Goal: Find specific page/section: Find specific page/section

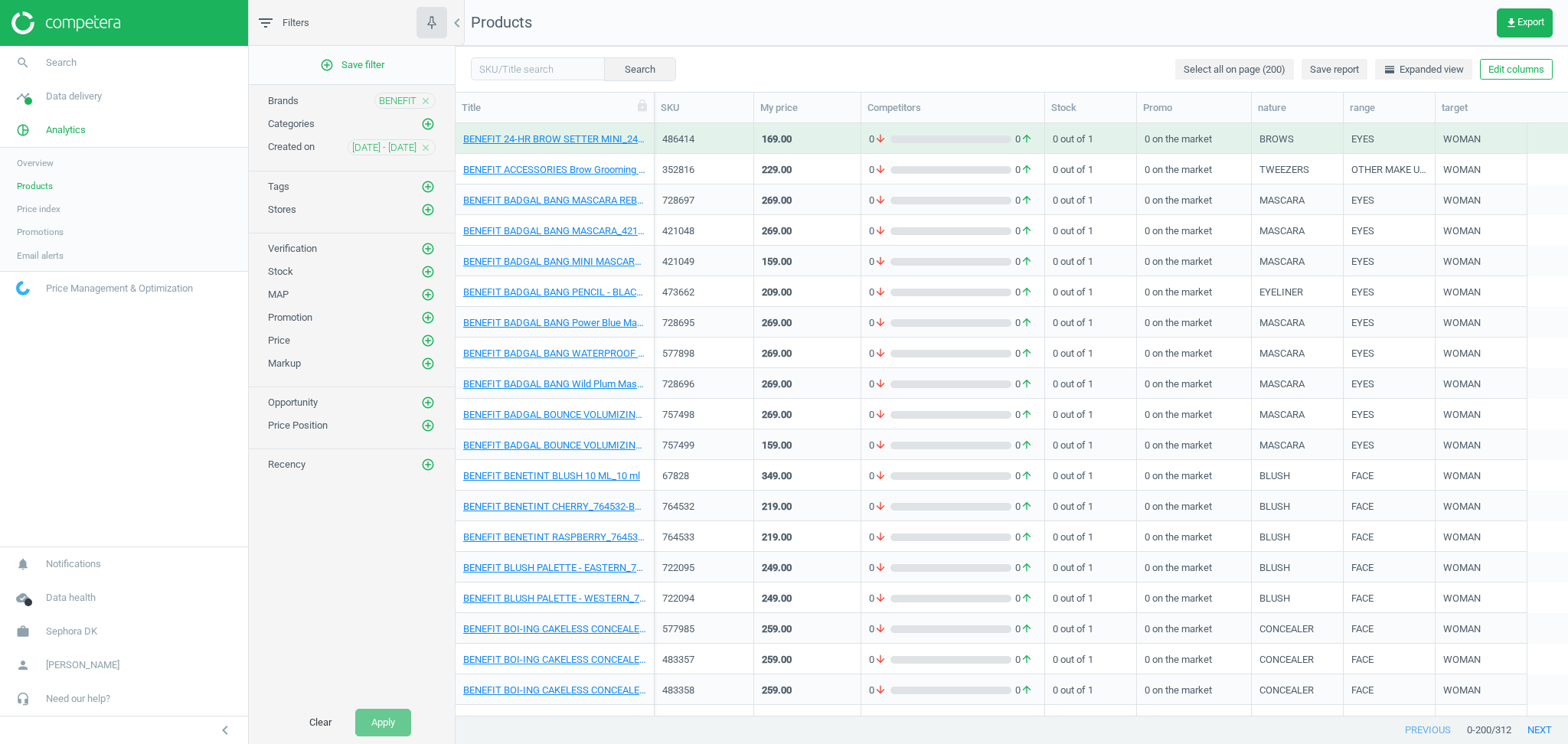
scroll to position [577, 1096]
click at [398, 103] on span "BENEFIT" at bounding box center [397, 101] width 38 height 14
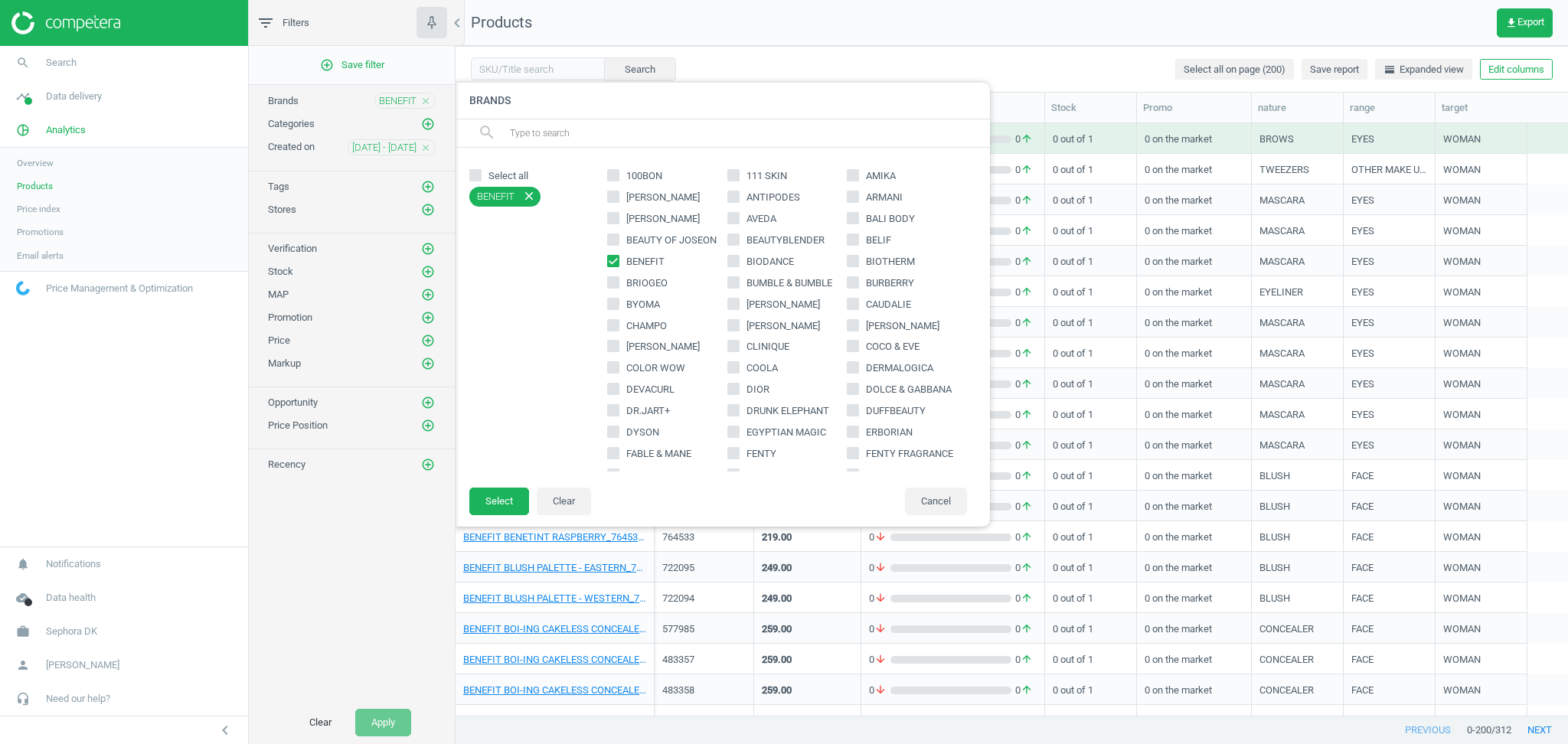
click at [647, 127] on input "text" at bounding box center [743, 132] width 471 height 25
type input "е"
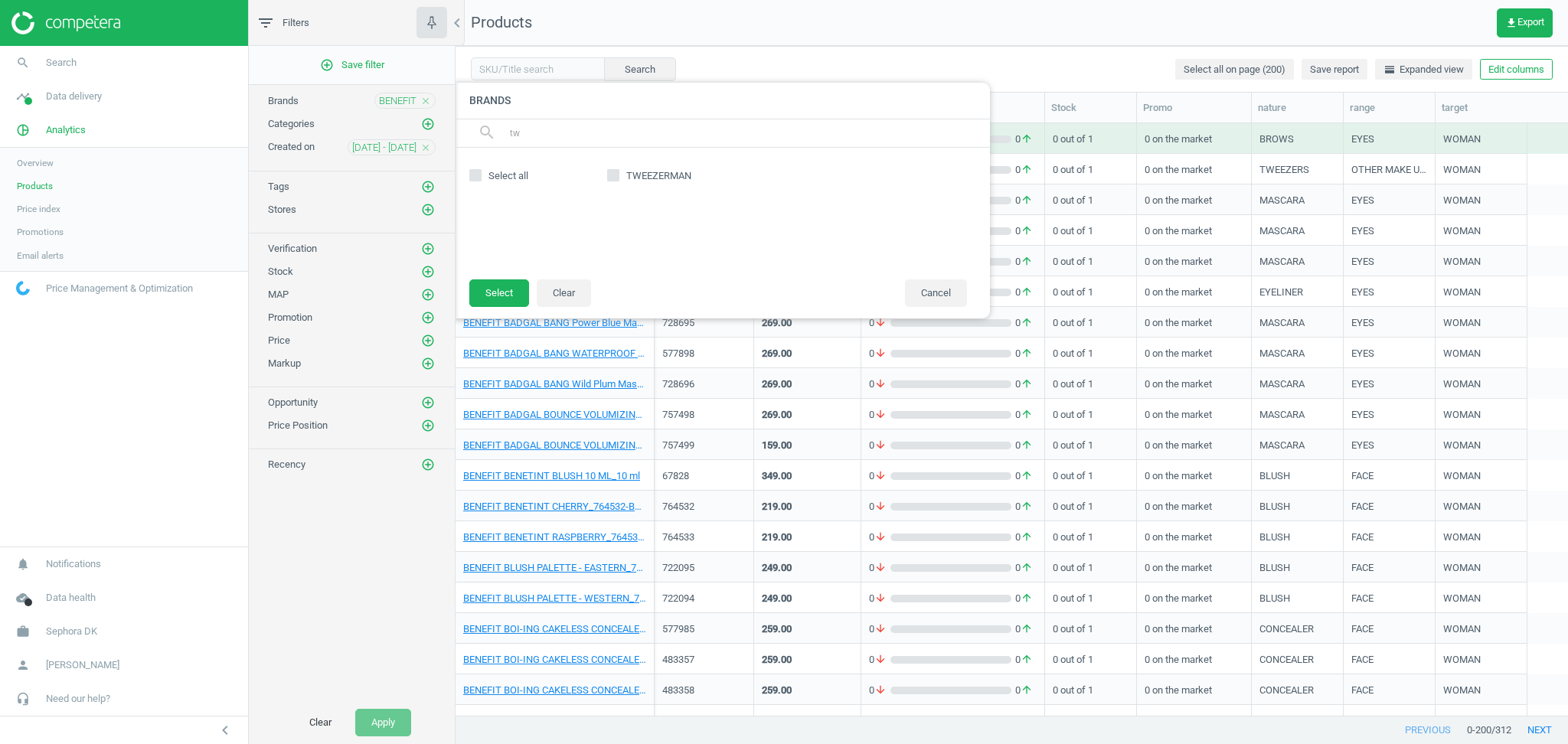
type input "t"
type input "fa"
click at [731, 171] on input "TOO FACED" at bounding box center [734, 175] width 10 height 10
checkbox input "true"
click at [568, 127] on input "fa" at bounding box center [743, 132] width 471 height 25
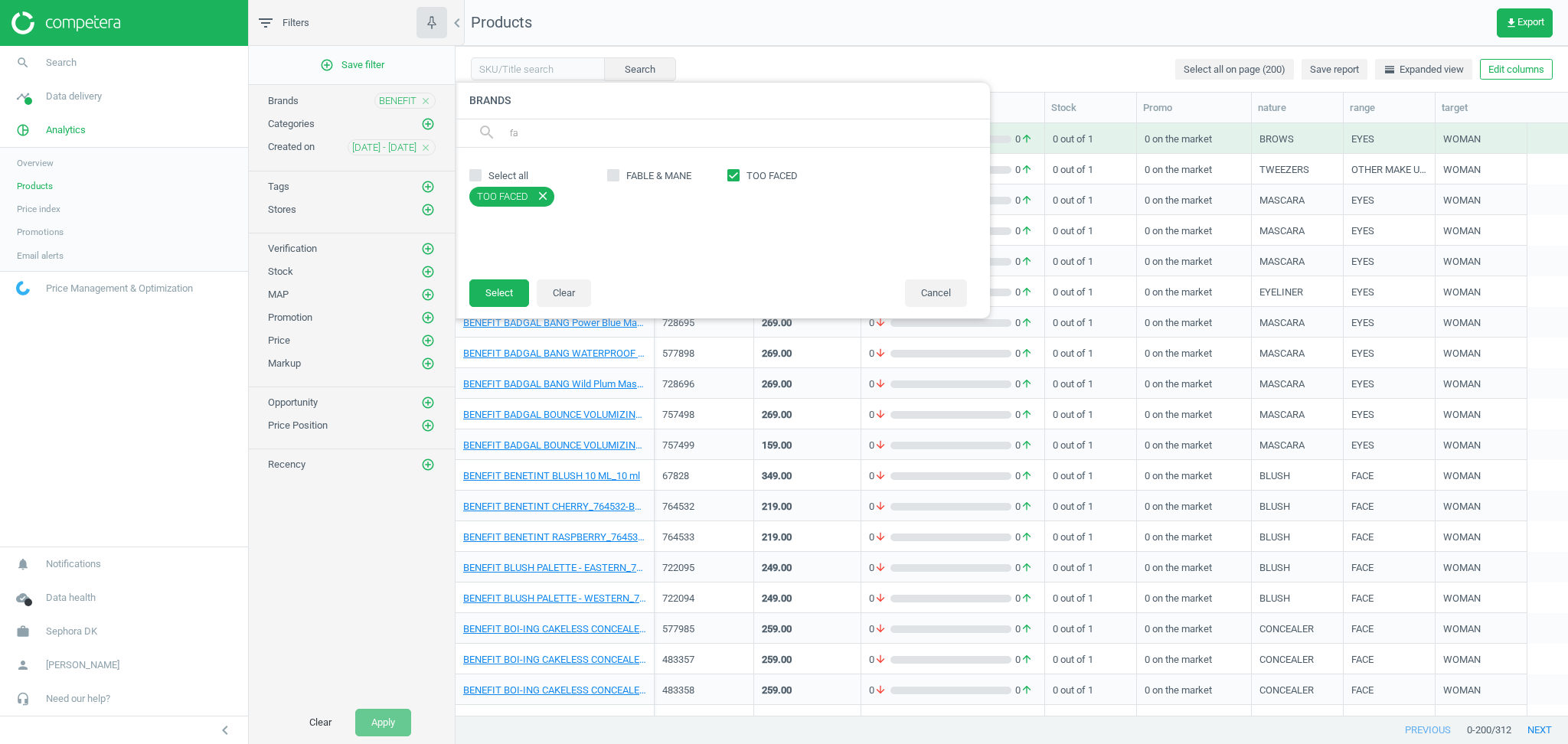
type input "f"
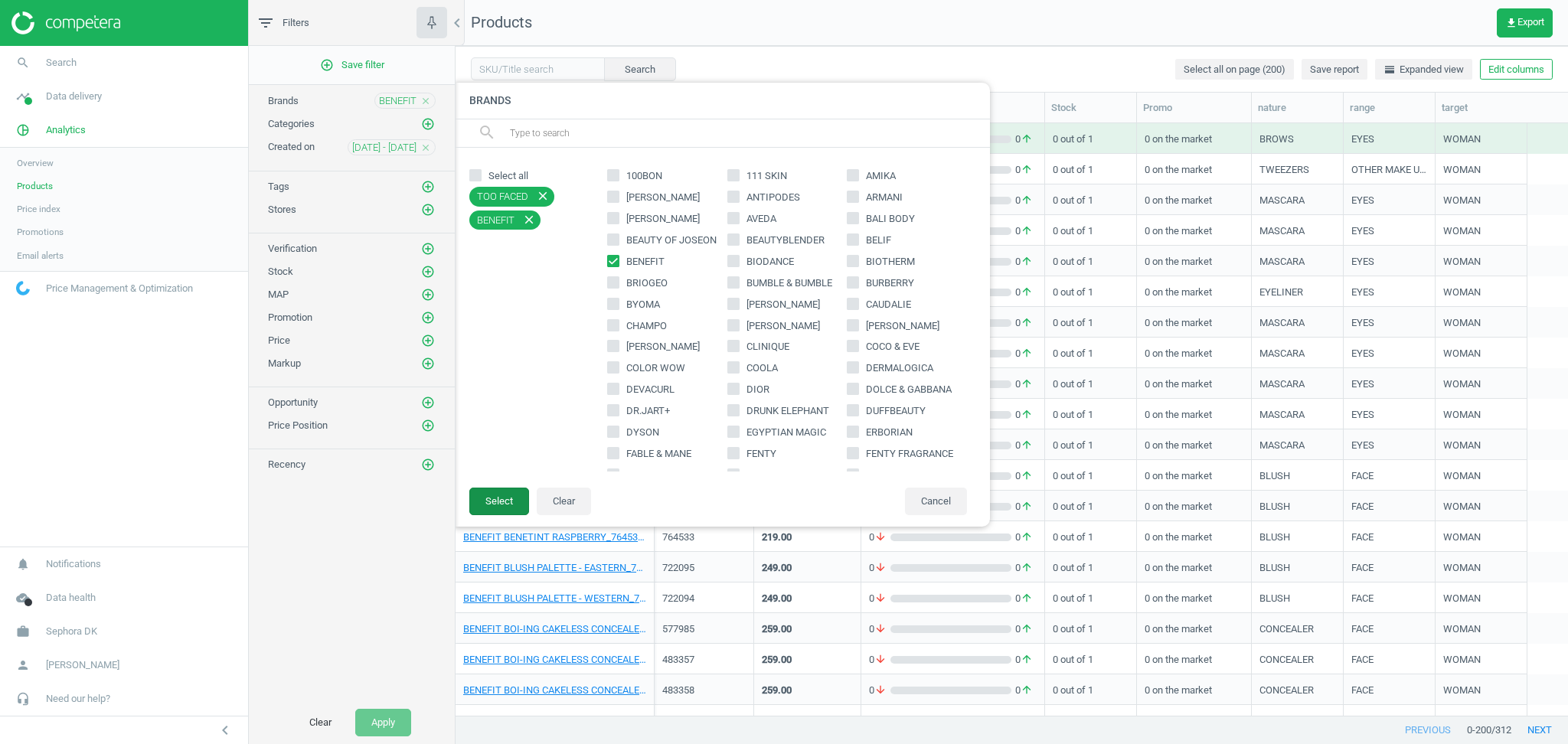
click at [498, 502] on button "Select" at bounding box center [499, 501] width 59 height 28
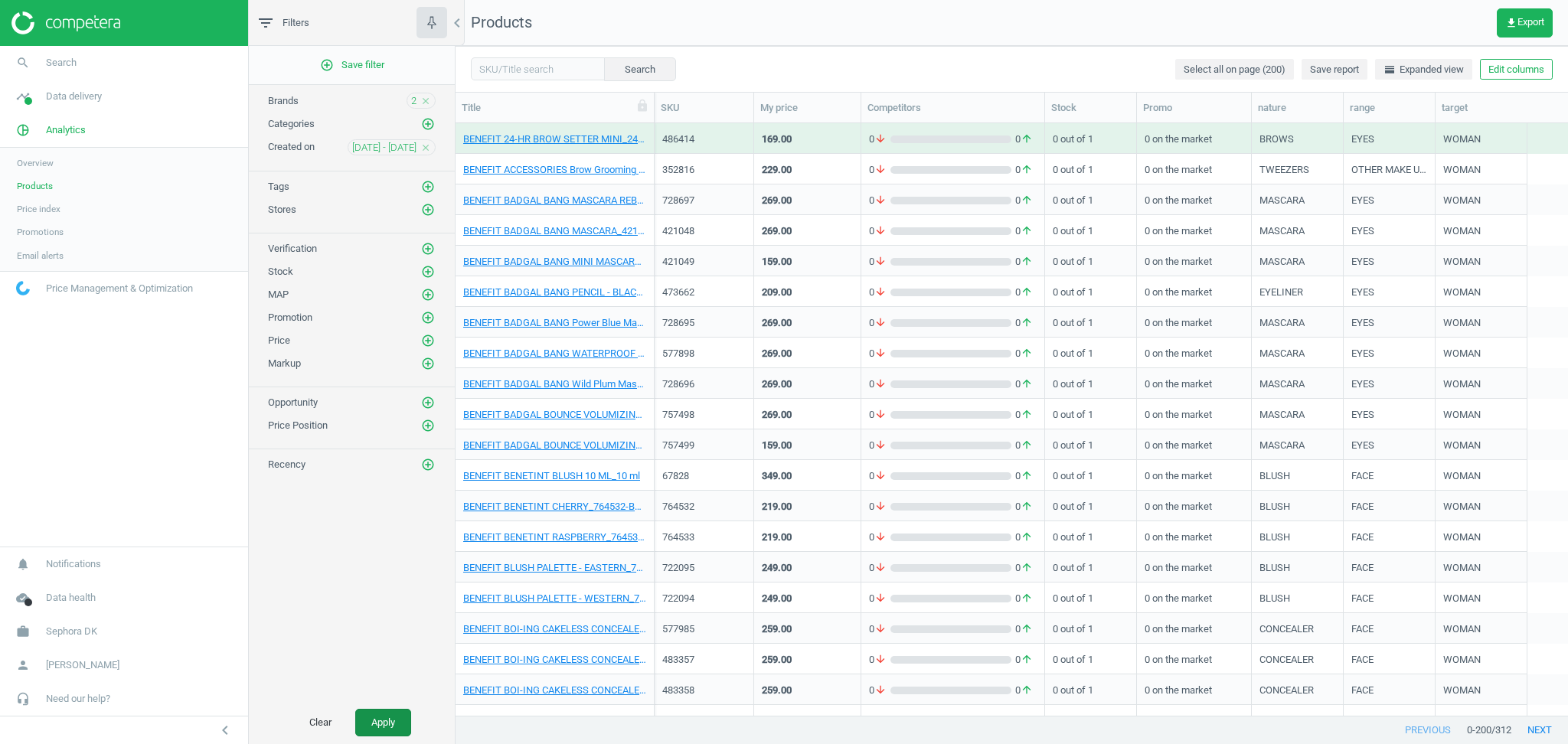
click at [383, 728] on button "Apply" at bounding box center [383, 722] width 56 height 28
